Goal: Task Accomplishment & Management: Use online tool/utility

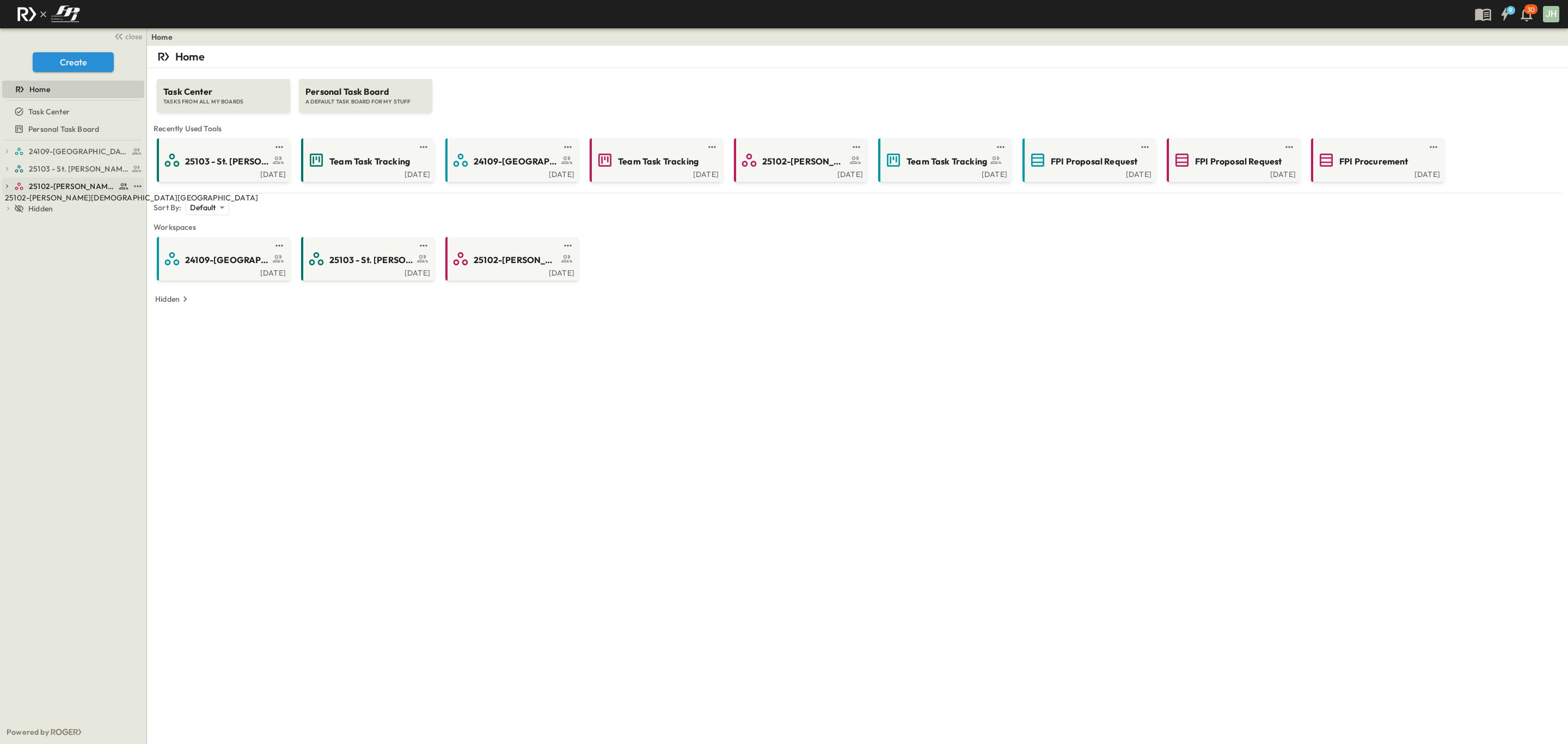
click at [65, 183] on span "25102-[PERSON_NAME][DEMOGRAPHIC_DATA][GEOGRAPHIC_DATA]" at bounding box center [72, 186] width 86 height 11
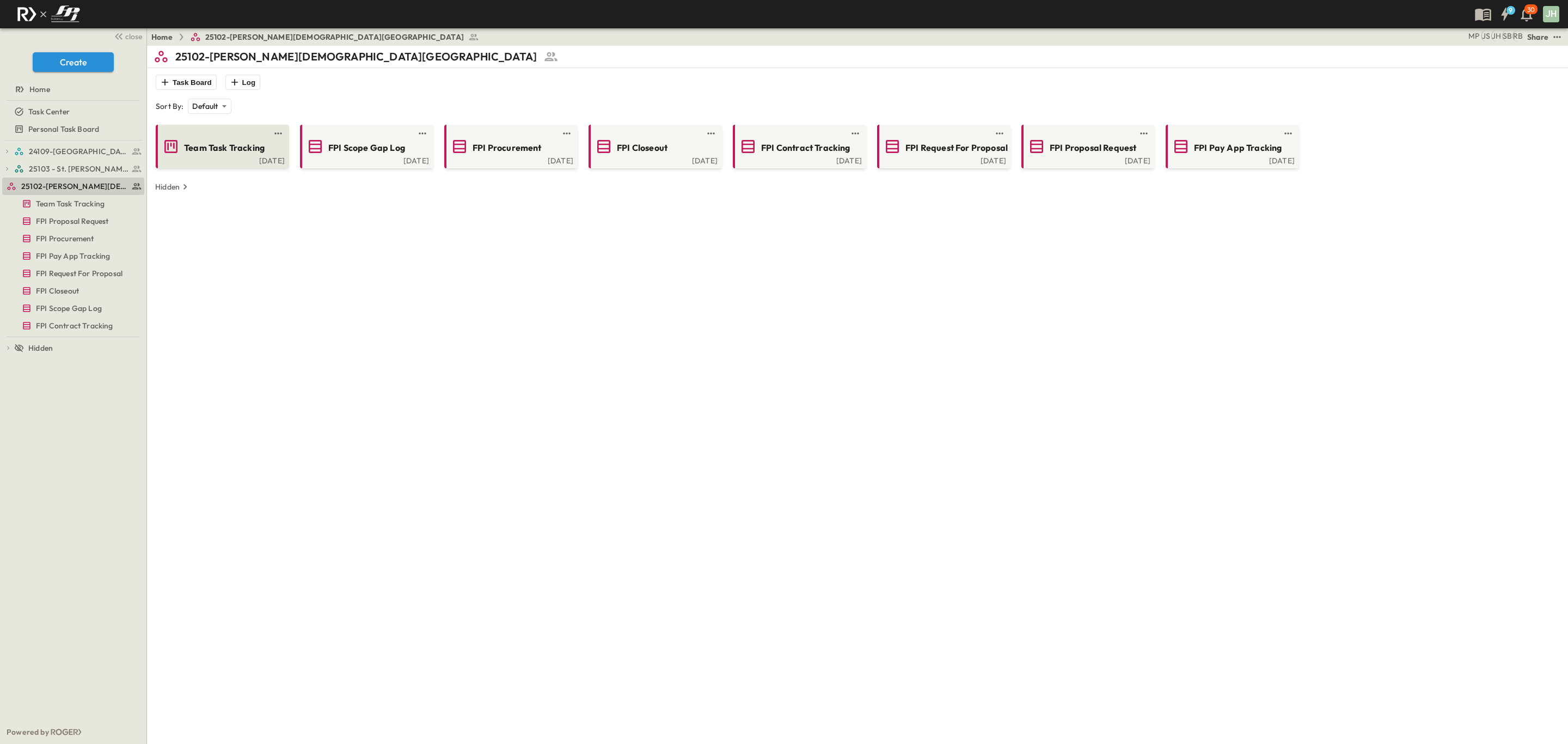
click at [188, 161] on div "[DATE]" at bounding box center [221, 160] width 127 height 9
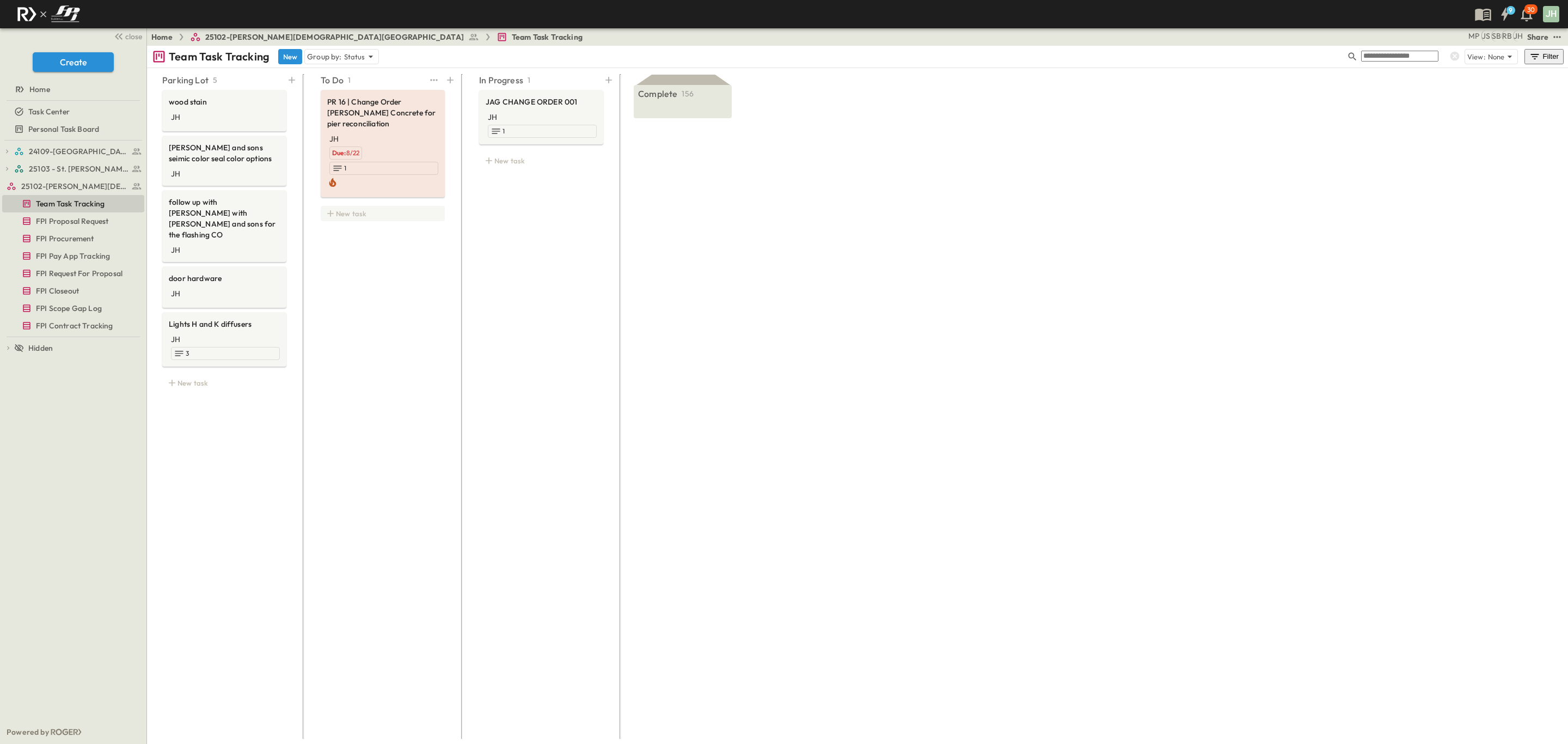
click at [333, 210] on icon at bounding box center [331, 213] width 7 height 7
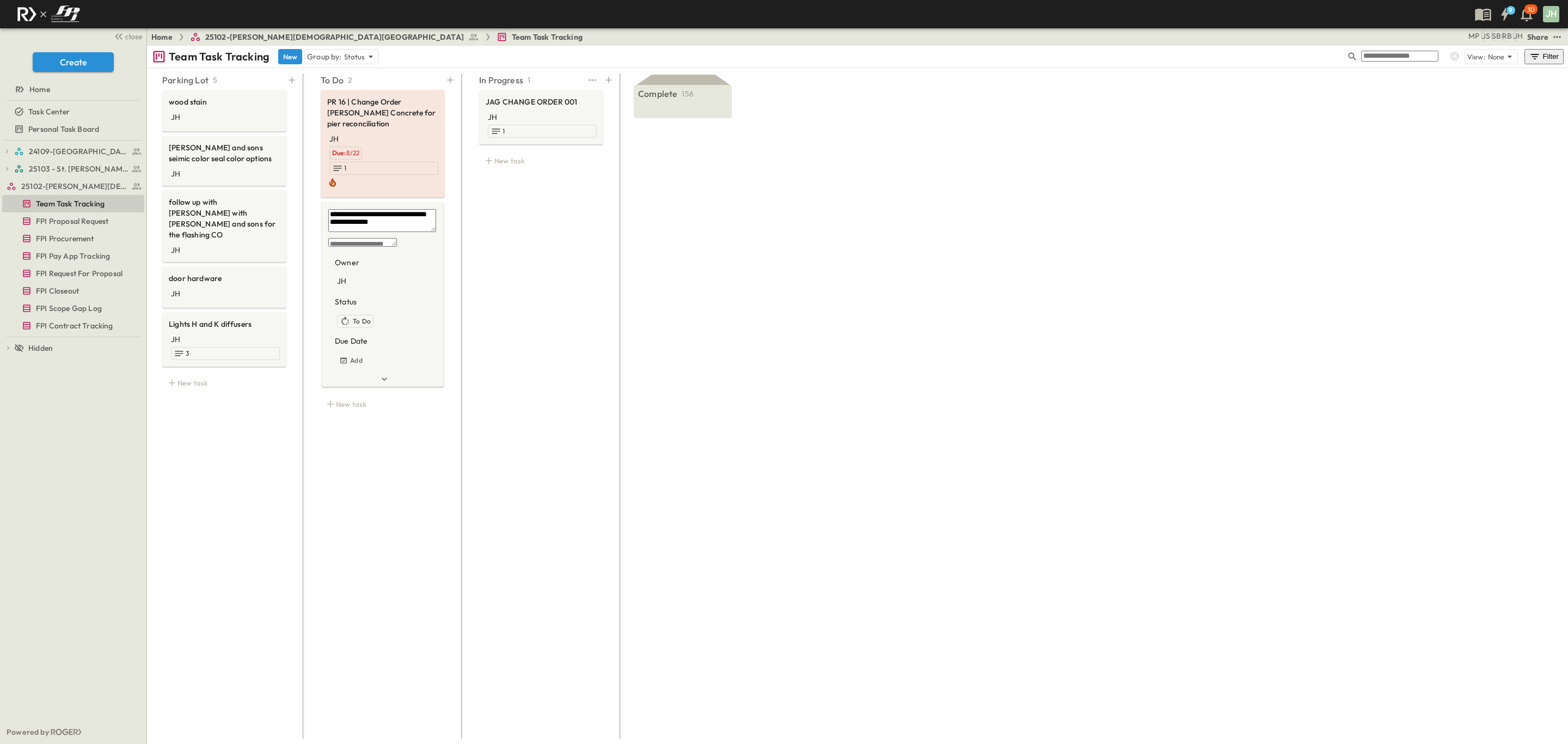
type textarea "**********"
click at [606, 234] on div "In Progress 1 JAG CHANGE ORDER 001 JH 1 New task" at bounding box center [541, 402] width 150 height 665
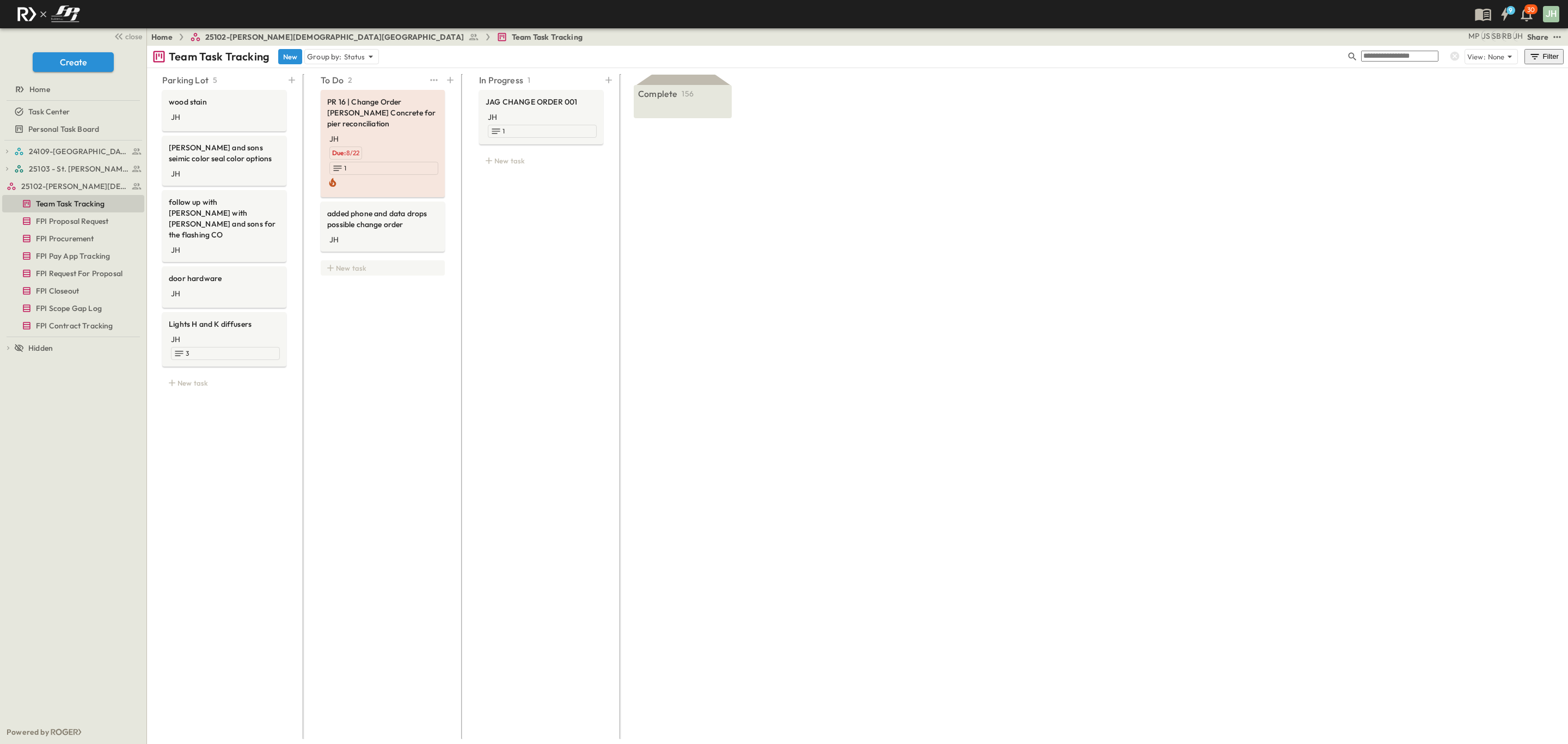
click at [338, 261] on div "New task" at bounding box center [383, 268] width 124 height 15
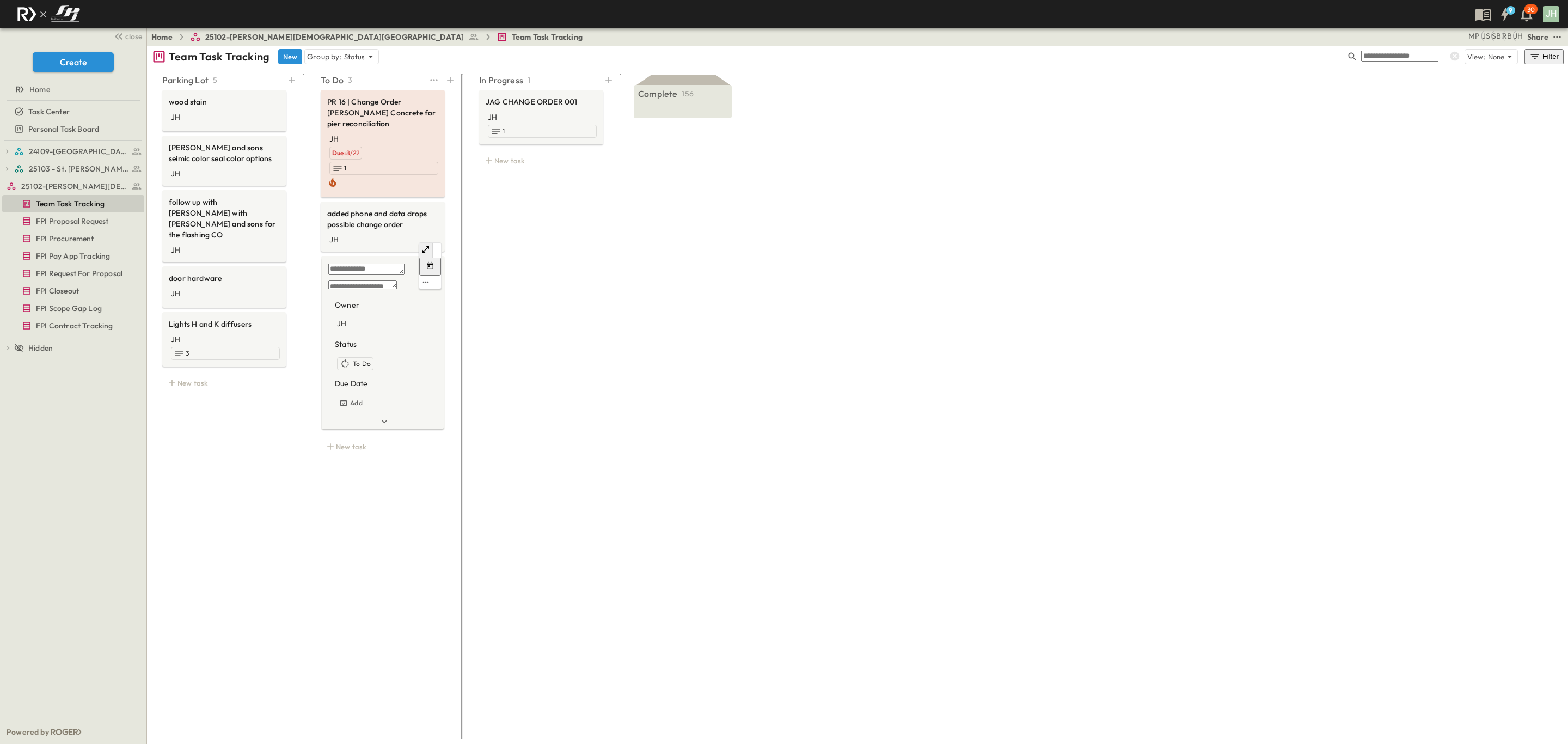
click at [359, 277] on div "* Owner JH Status To Do Due Date Add" at bounding box center [383, 349] width 111 height 146
click at [355, 264] on textarea at bounding box center [366, 269] width 76 height 11
type textarea "**********"
click at [517, 251] on div "In Progress 1 JAG CHANGE ORDER 001 JH 1 New task" at bounding box center [541, 402] width 150 height 665
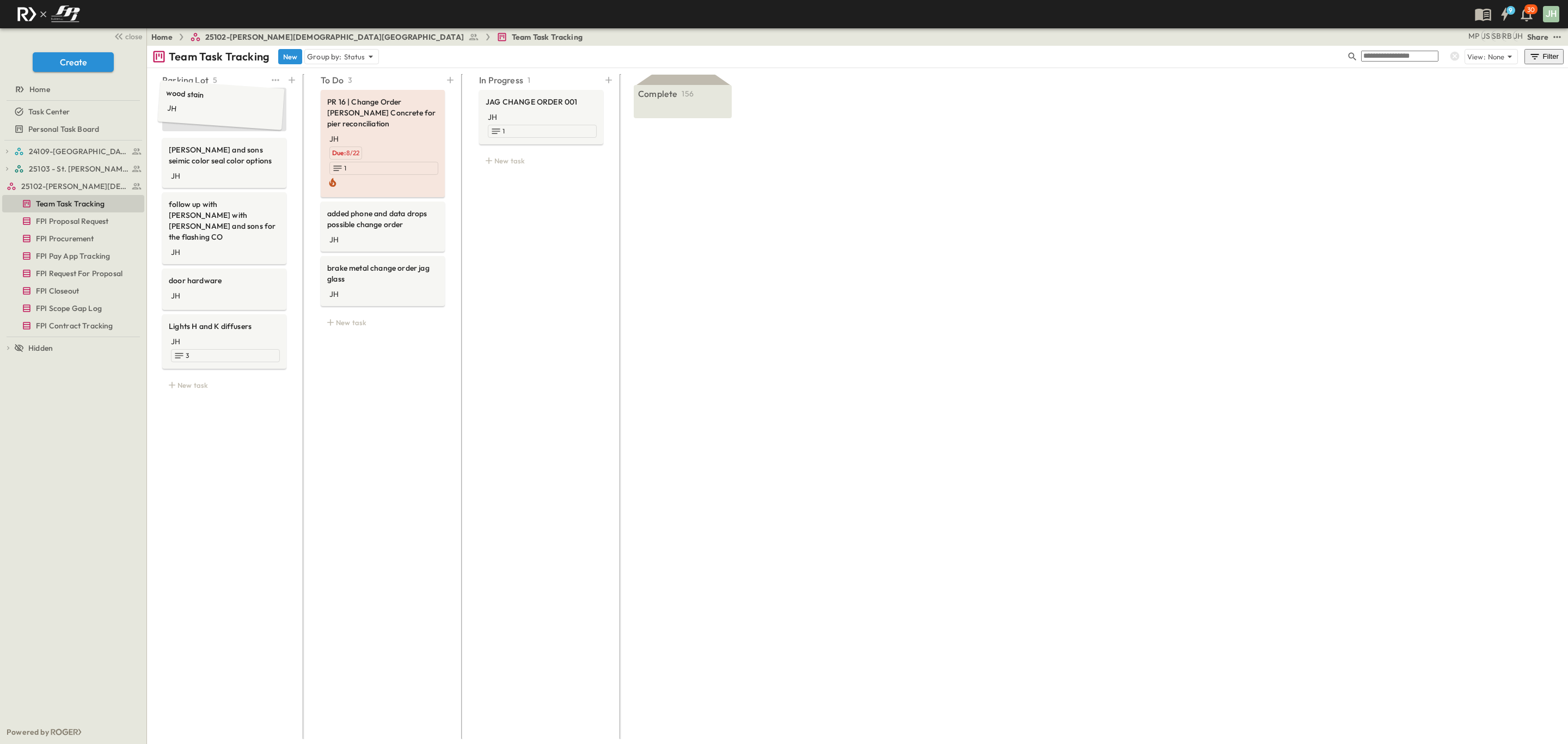
drag, startPoint x: 211, startPoint y: 110, endPoint x: 208, endPoint y: 104, distance: 6.7
